Goal: Book appointment/travel/reservation

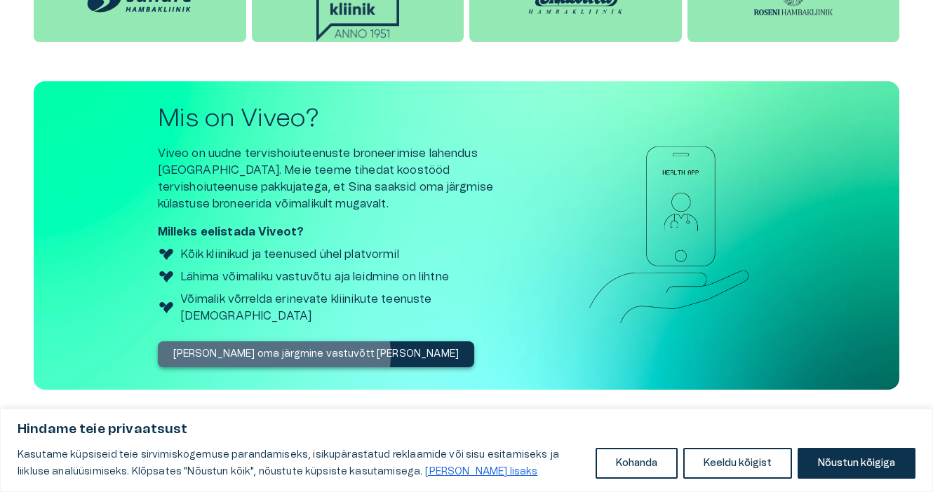
click at [273, 347] on p "[PERSON_NAME] oma järgmine vastuvõtt [PERSON_NAME]" at bounding box center [316, 354] width 286 height 15
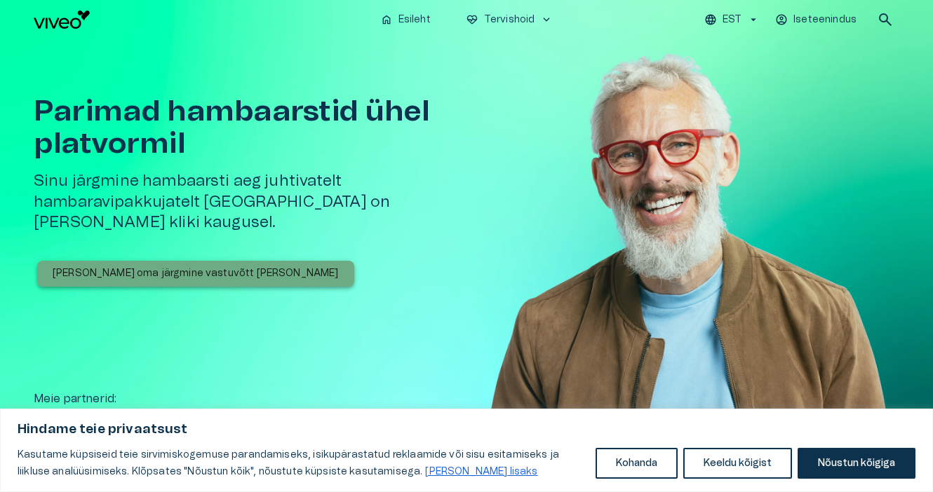
click at [216, 266] on p "[PERSON_NAME] oma järgmine vastuvõtt [PERSON_NAME]" at bounding box center [196, 273] width 286 height 15
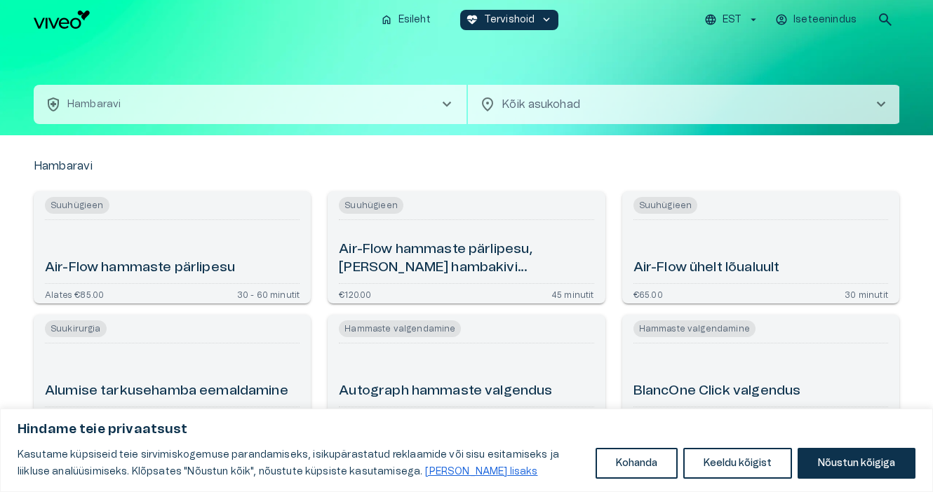
click at [198, 103] on button "health_and_safety Hambaravi chevron_right" at bounding box center [250, 104] width 433 height 39
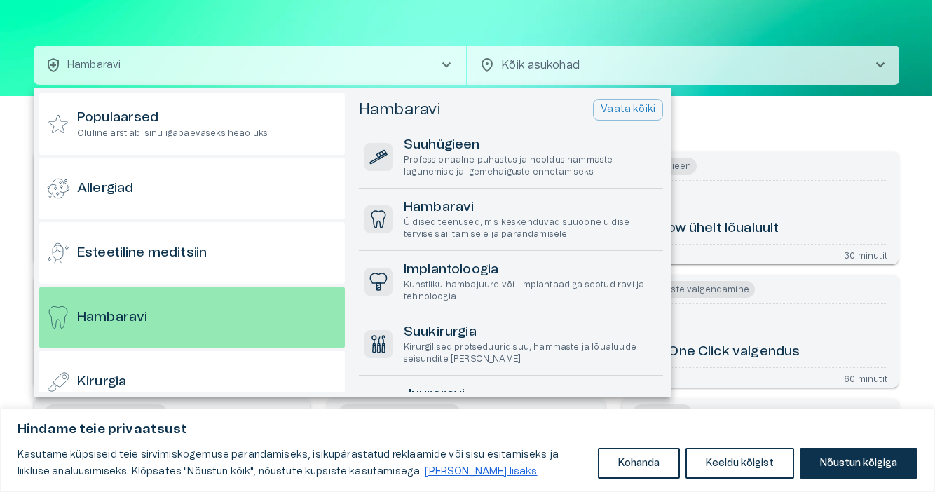
scroll to position [75, 0]
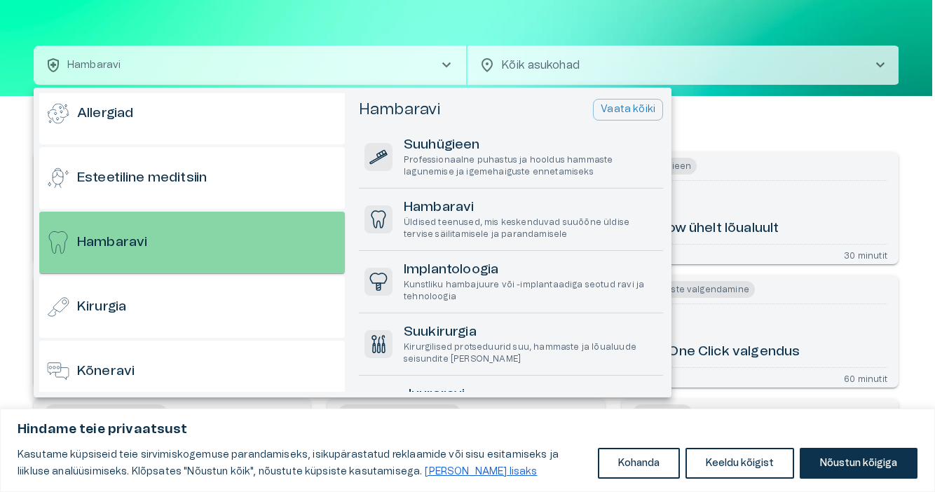
click at [196, 227] on div "Hambaravi" at bounding box center [192, 243] width 306 height 62
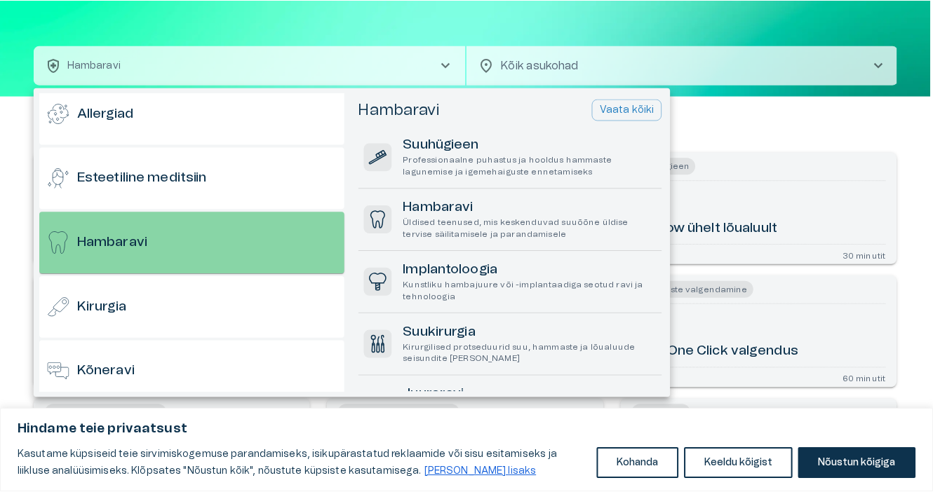
scroll to position [0, 0]
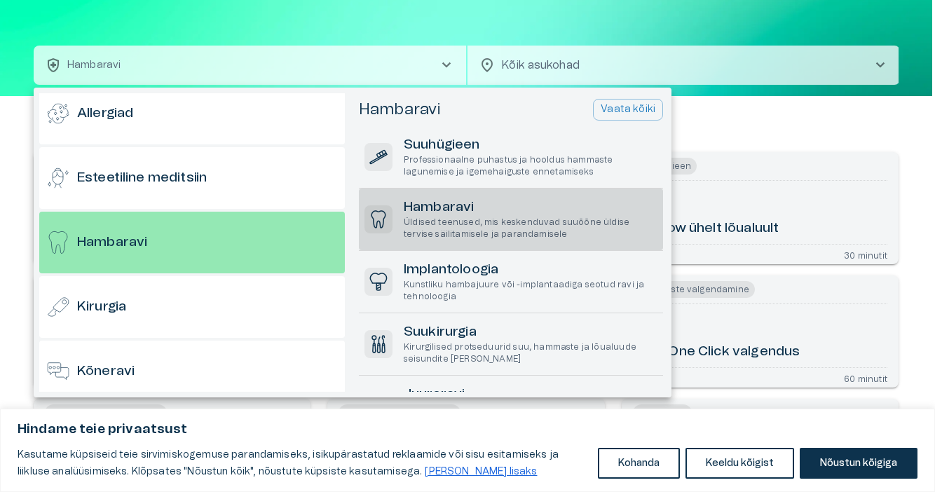
click at [452, 217] on p "Üldised teenused, mis keskenduvad suuõõne üldise tervise säilitamisele ja paran…" at bounding box center [531, 229] width 254 height 24
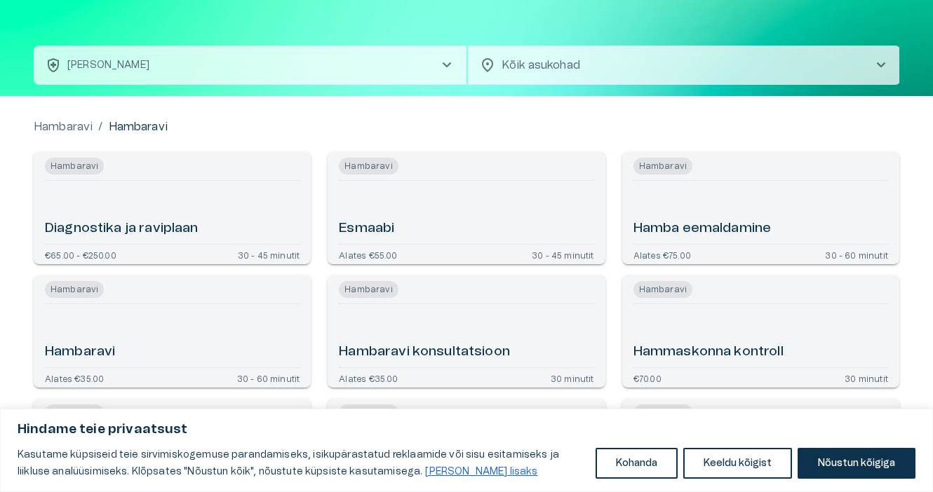
click at [696, 325] on div "Hammaskonna kontroll" at bounding box center [760, 336] width 255 height 52
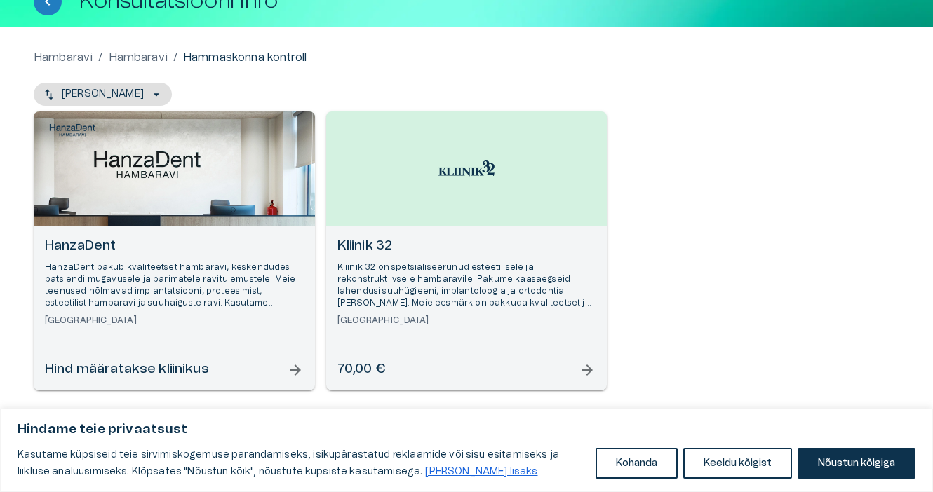
scroll to position [98, 0]
